Goal: Task Accomplishment & Management: Manage account settings

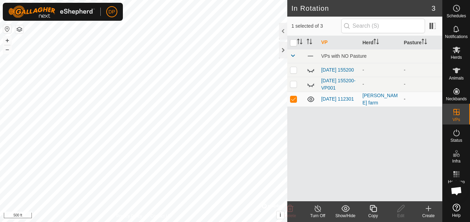
scroll to position [717, 0]
click at [295, 101] on p-checkbox at bounding box center [293, 99] width 7 height 6
checkbox input "false"
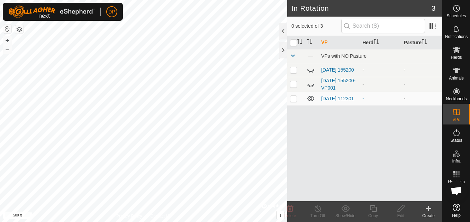
scroll to position [717, 0]
